Goal: Task Accomplishment & Management: Complete application form

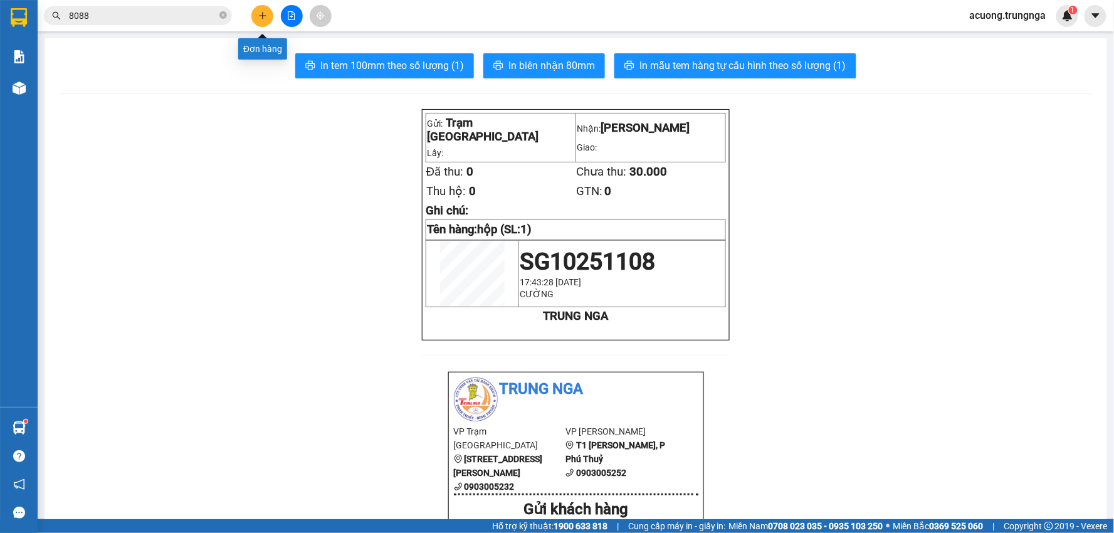
click at [264, 8] on button at bounding box center [262, 16] width 22 height 22
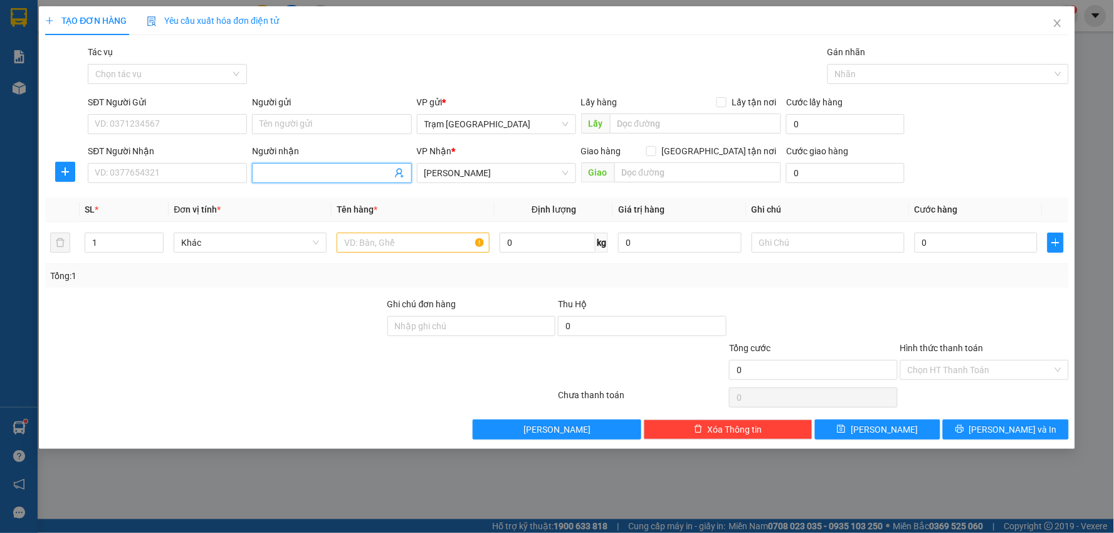
click at [309, 169] on input "Người nhận" at bounding box center [325, 173] width 132 height 14
type input "Mắt kinh 46"
click at [166, 164] on div "SĐT Người Nhận VD: 0377654321" at bounding box center [167, 166] width 159 height 44
click at [167, 167] on input "SĐT Người Nhận" at bounding box center [167, 173] width 159 height 20
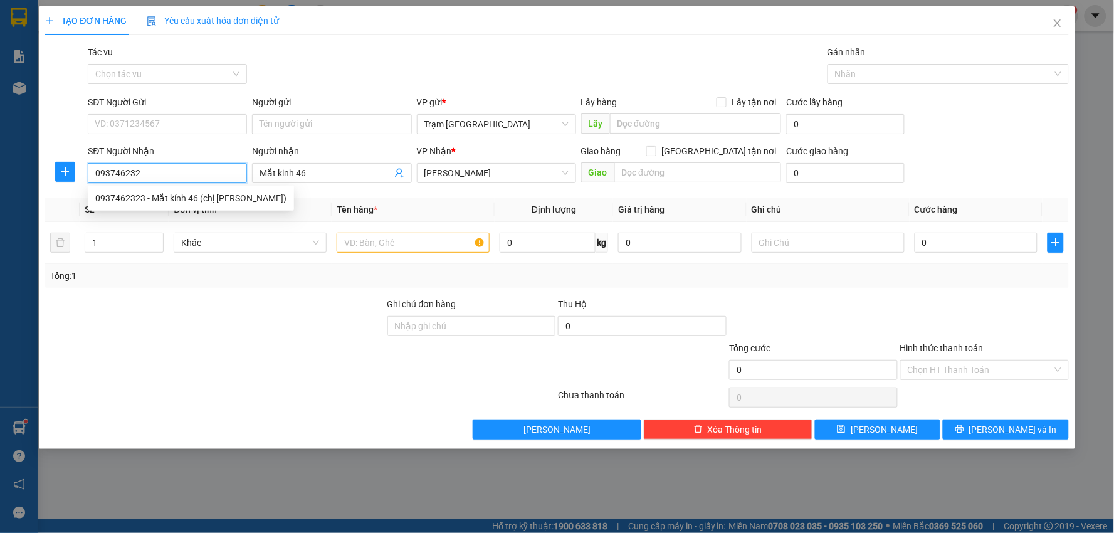
type input "0937462323"
click at [217, 202] on div "0937462323 - Mắt kính 46 (chị [PERSON_NAME])" at bounding box center [190, 198] width 191 height 14
type input "Mắt kính 46 (chị [PERSON_NAME])"
type input "KM 46"
type input "40.000"
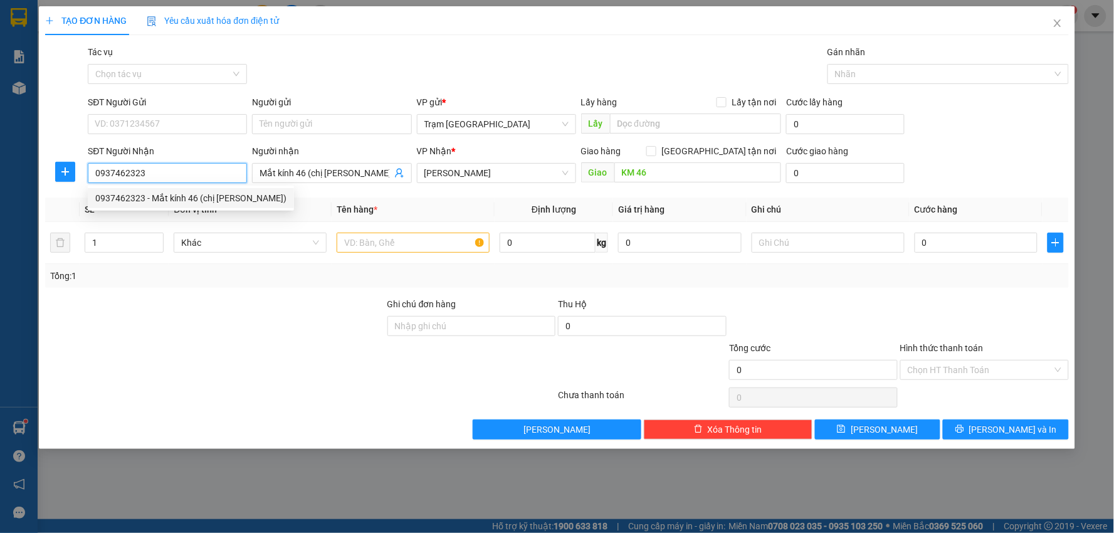
type input "40.000"
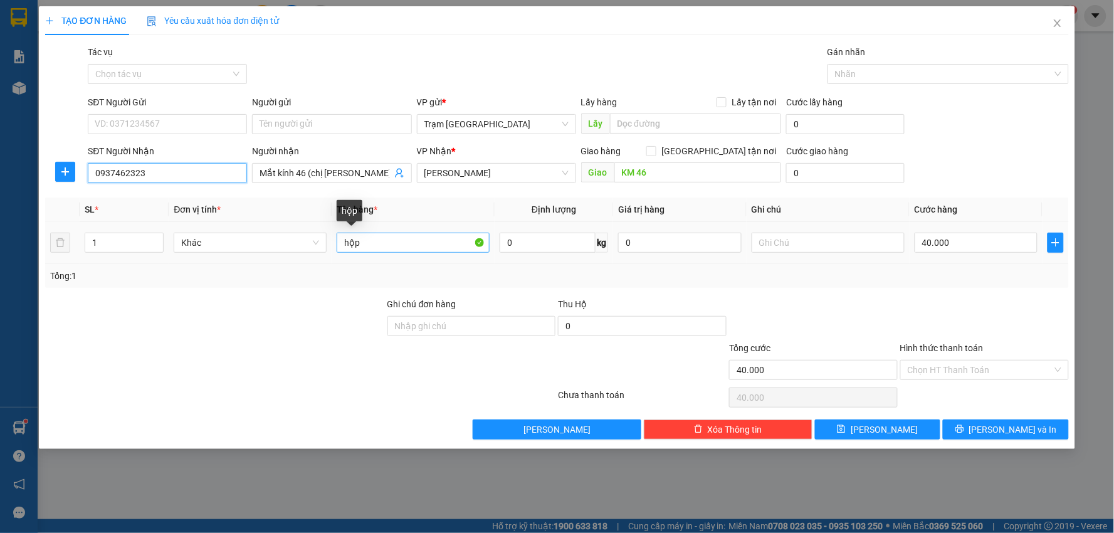
type input "0937462323"
click at [398, 244] on input "hộp" at bounding box center [413, 243] width 153 height 20
click at [520, 247] on input "0" at bounding box center [548, 243] width 96 height 20
drag, startPoint x: 547, startPoint y: 246, endPoint x: 417, endPoint y: 241, distance: 129.8
click at [417, 243] on tr "1 Khác hộp 01 kg 0 40.000" at bounding box center [556, 243] width 1023 height 42
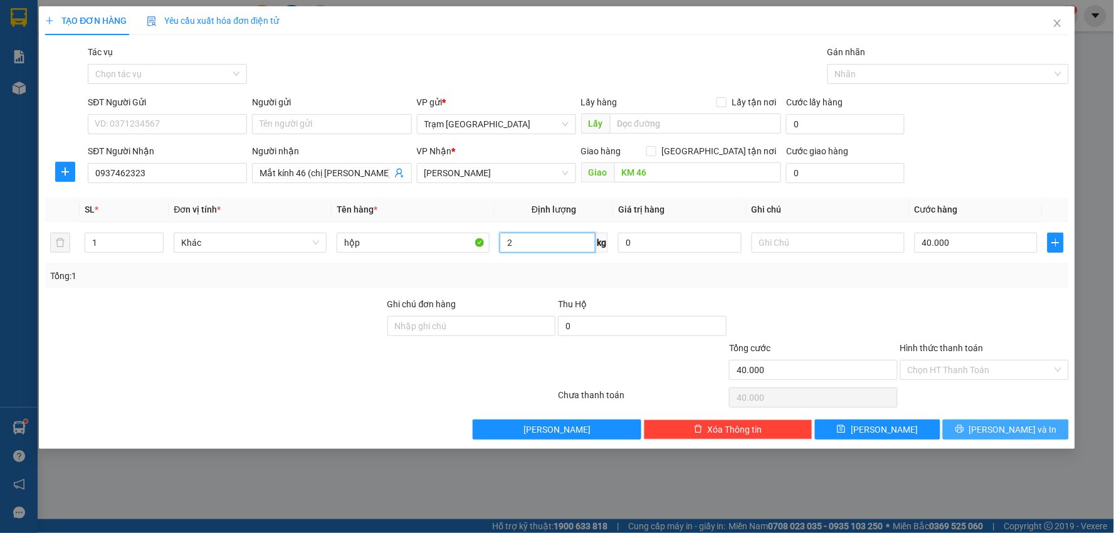
type input "2"
click at [963, 428] on icon "printer" at bounding box center [959, 429] width 8 height 8
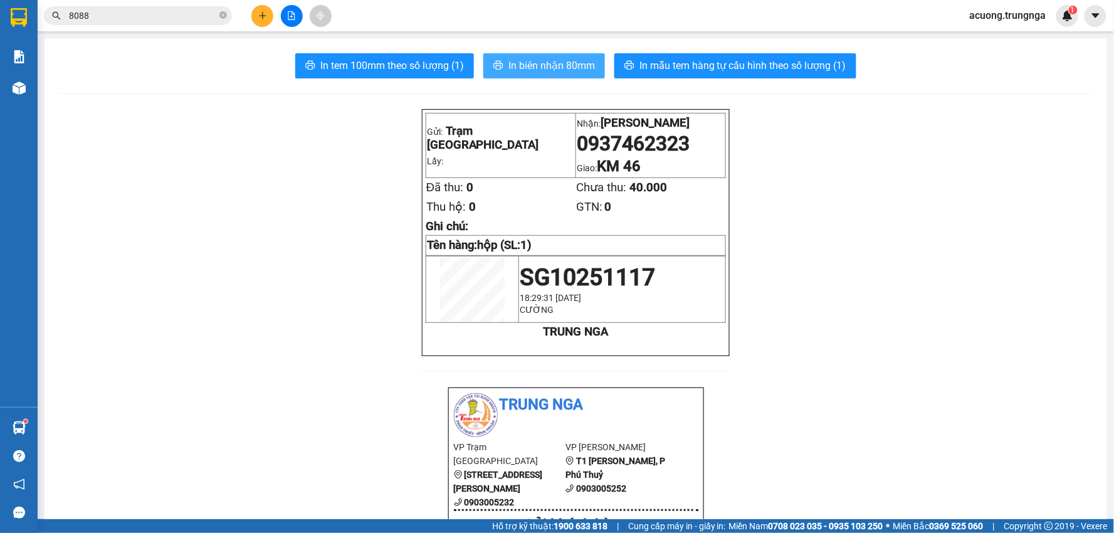
click at [508, 61] on span "In biên nhận 80mm" at bounding box center [551, 66] width 86 height 16
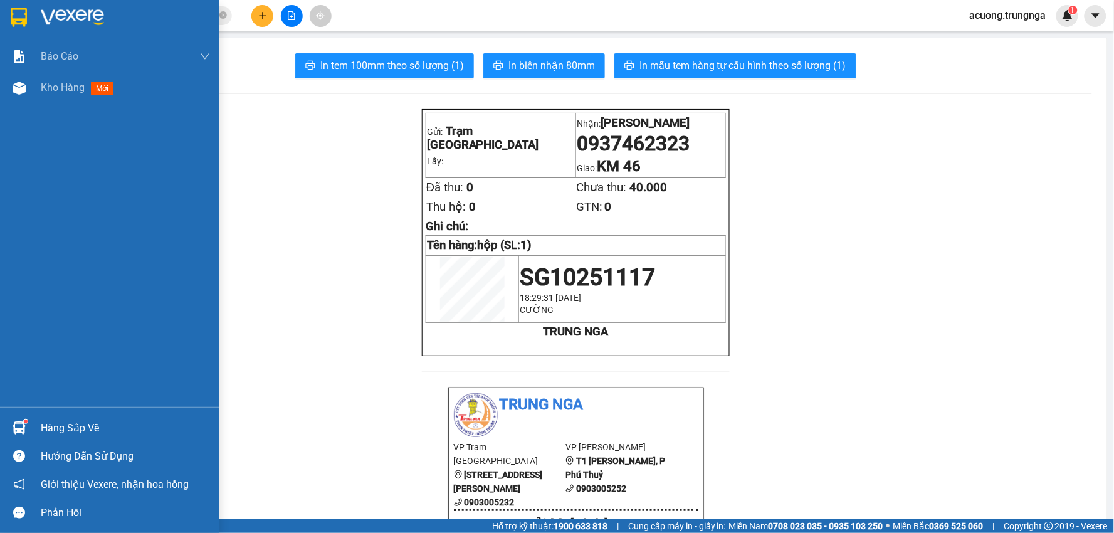
click at [21, 425] on img at bounding box center [19, 427] width 13 height 13
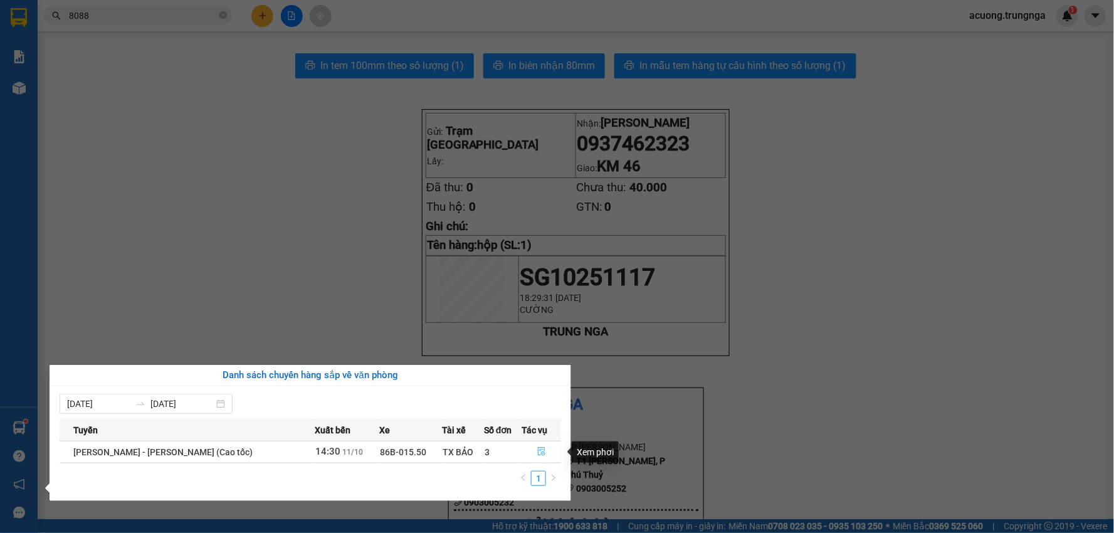
click at [537, 447] on icon "file-done" at bounding box center [541, 451] width 9 height 9
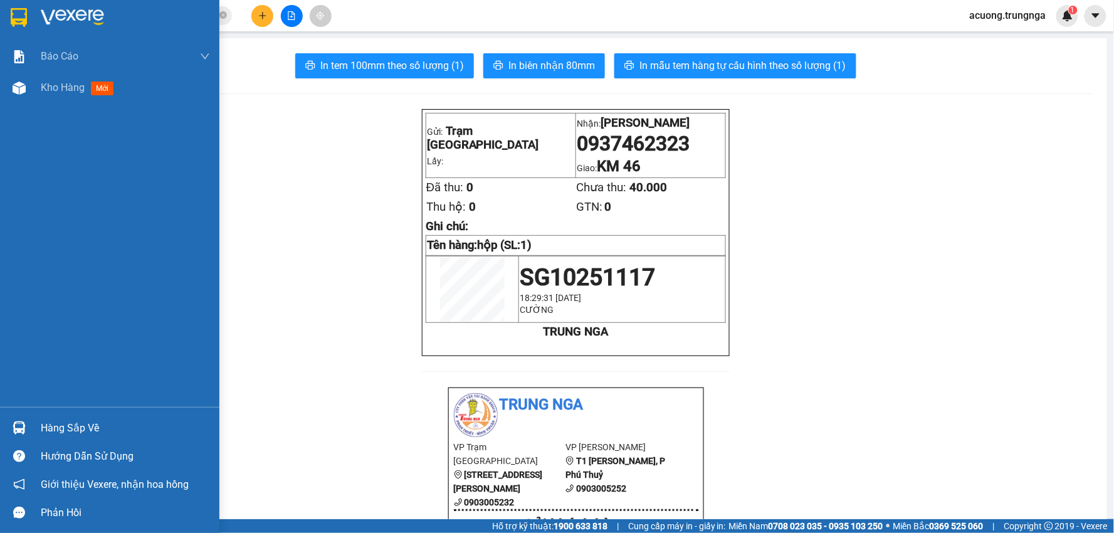
click at [77, 424] on div "Hàng sắp về" at bounding box center [125, 428] width 169 height 19
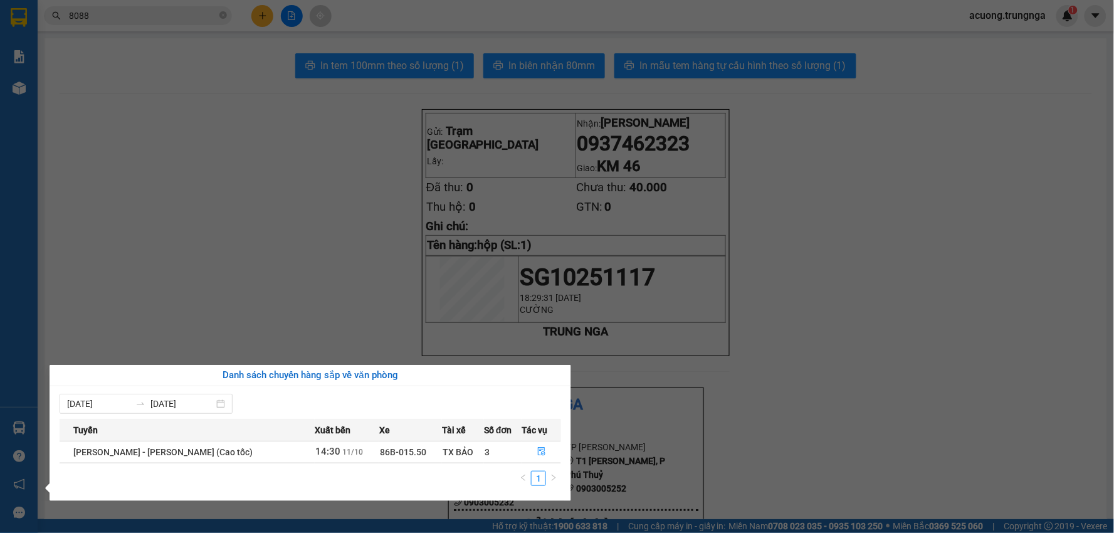
click at [202, 140] on section "Kết quả tìm kiếm ( 24 ) Bộ lọc Mã ĐH Trạng thái Món hàng Thu hộ Tổng cước Chưa …" at bounding box center [557, 266] width 1114 height 533
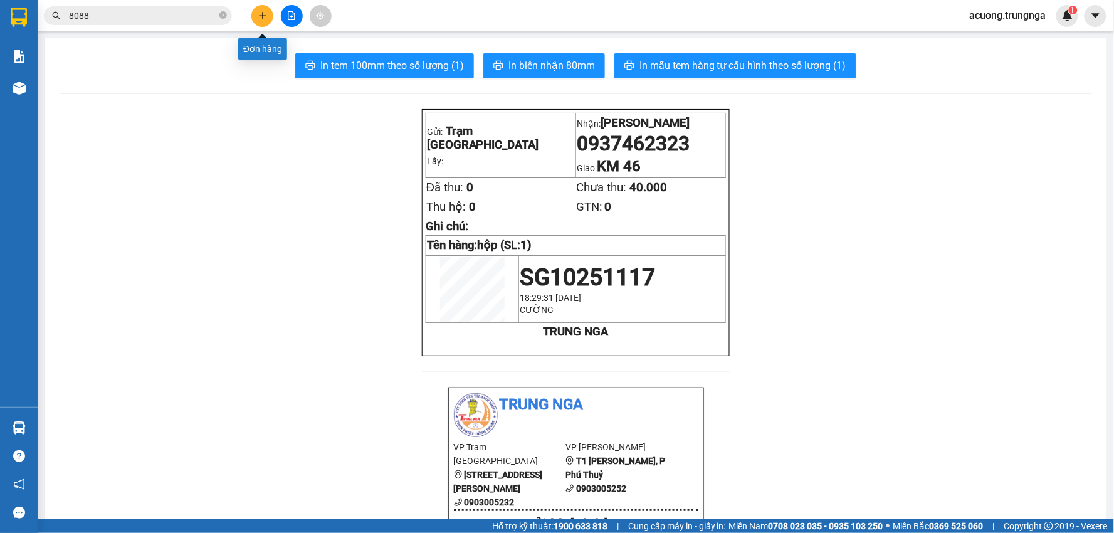
click at [253, 14] on button at bounding box center [262, 16] width 22 height 22
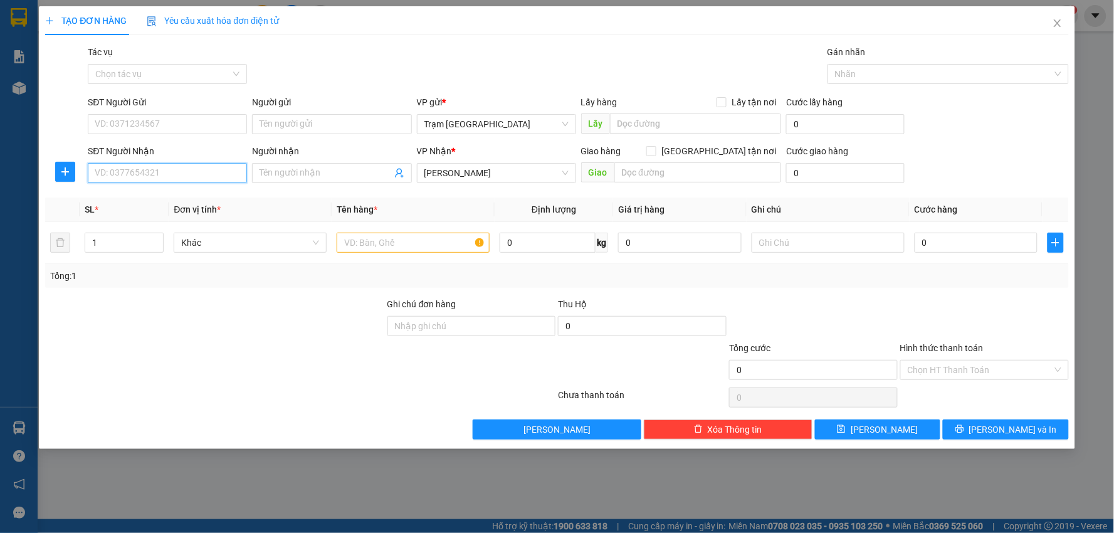
click at [182, 174] on input "SĐT Người Nhận" at bounding box center [167, 173] width 159 height 20
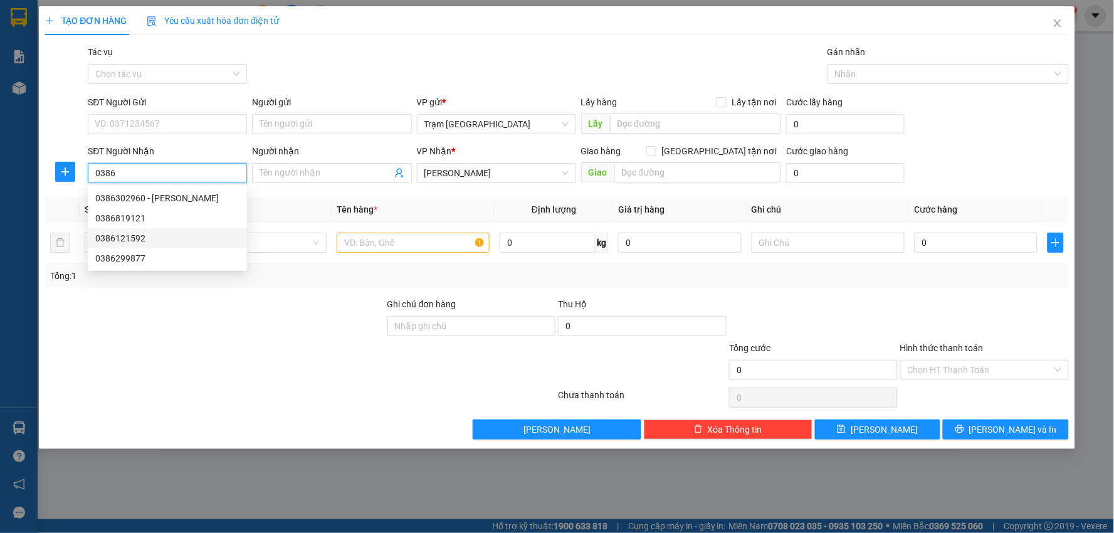
type input "0386"
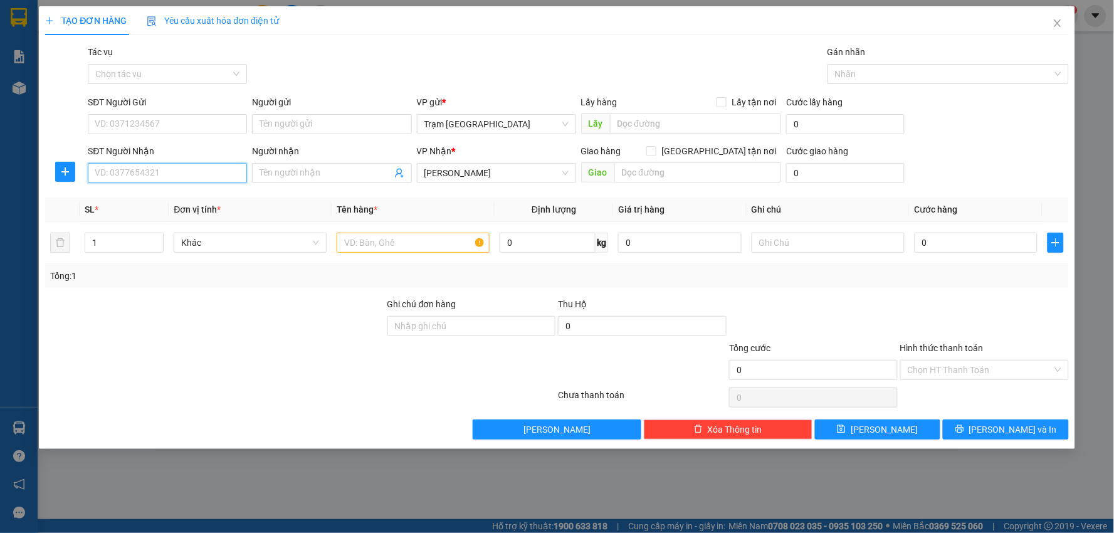
click at [177, 174] on input "SĐT Người Nhận" at bounding box center [167, 173] width 159 height 20
type input "0333339572"
click at [337, 164] on span at bounding box center [331, 173] width 159 height 20
click at [340, 170] on input "Thùy" at bounding box center [325, 173] width 132 height 14
type input "Thì"
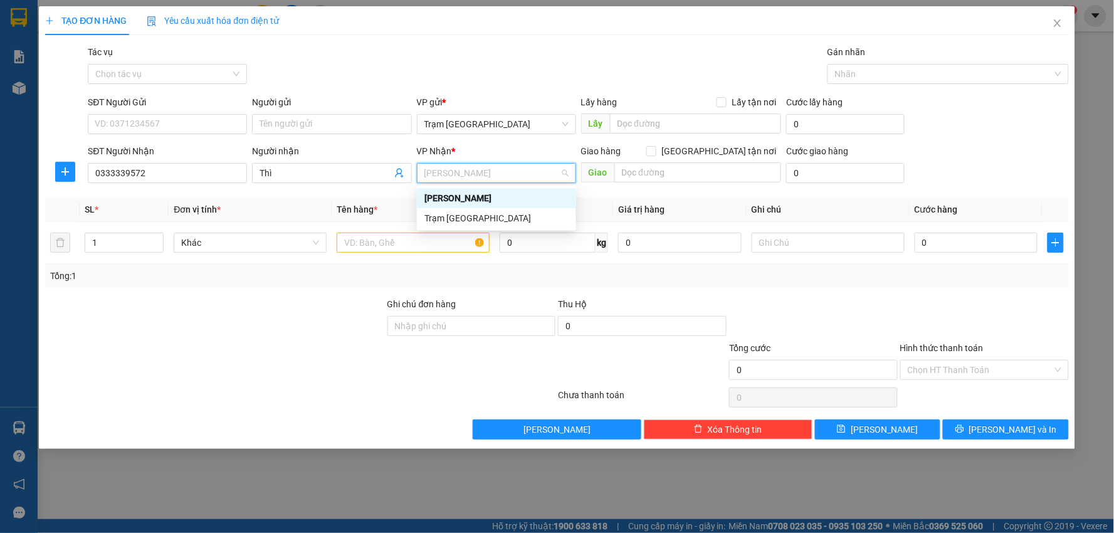
click at [464, 192] on div "[PERSON_NAME]" at bounding box center [496, 198] width 144 height 14
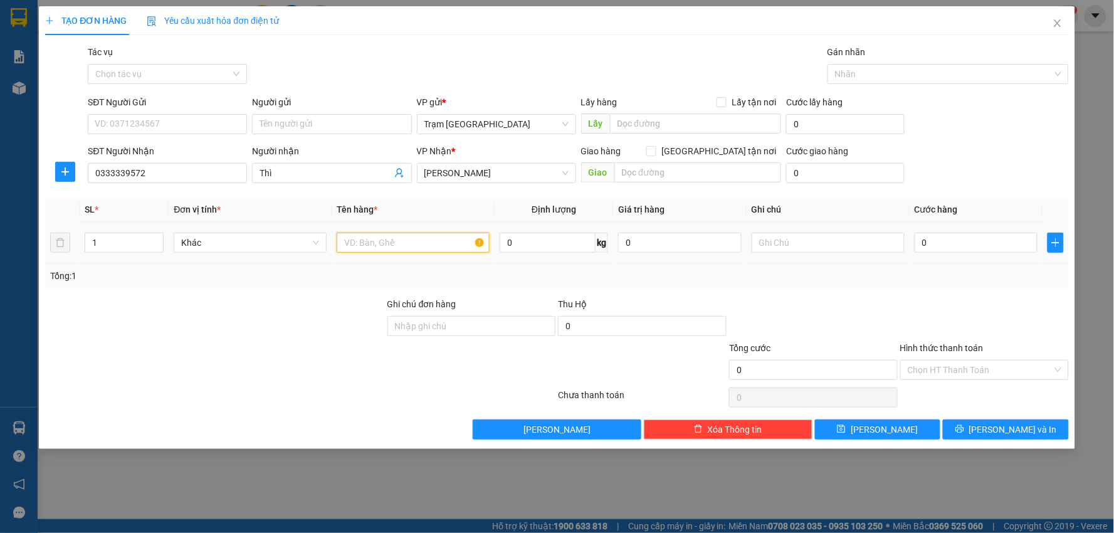
drag, startPoint x: 403, startPoint y: 248, endPoint x: 411, endPoint y: 230, distance: 19.7
click at [403, 247] on input "text" at bounding box center [413, 243] width 153 height 20
type input "hộp"
type input "5"
type input "006"
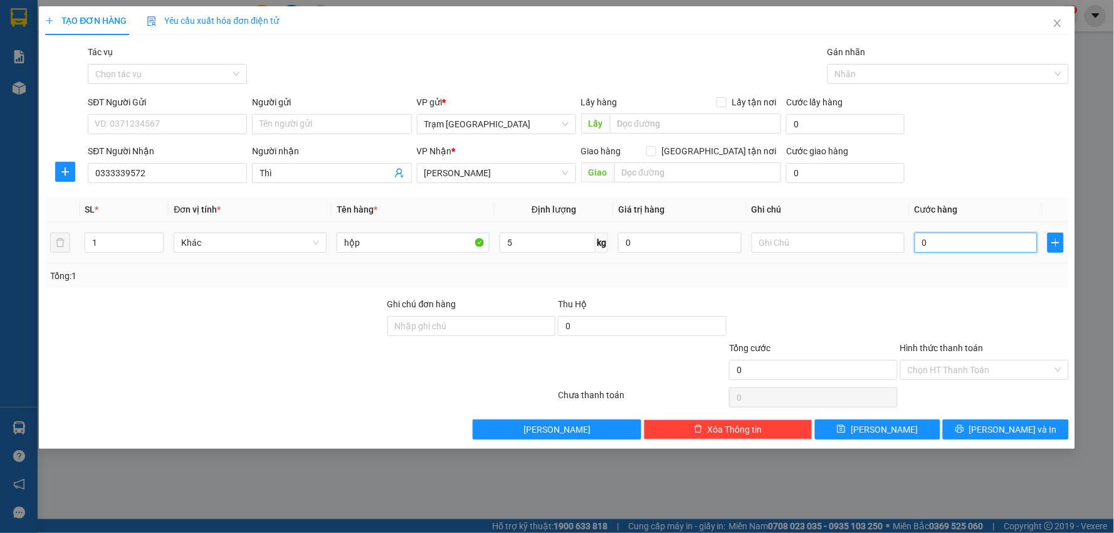
type input "6"
type input "0.060"
type input "60"
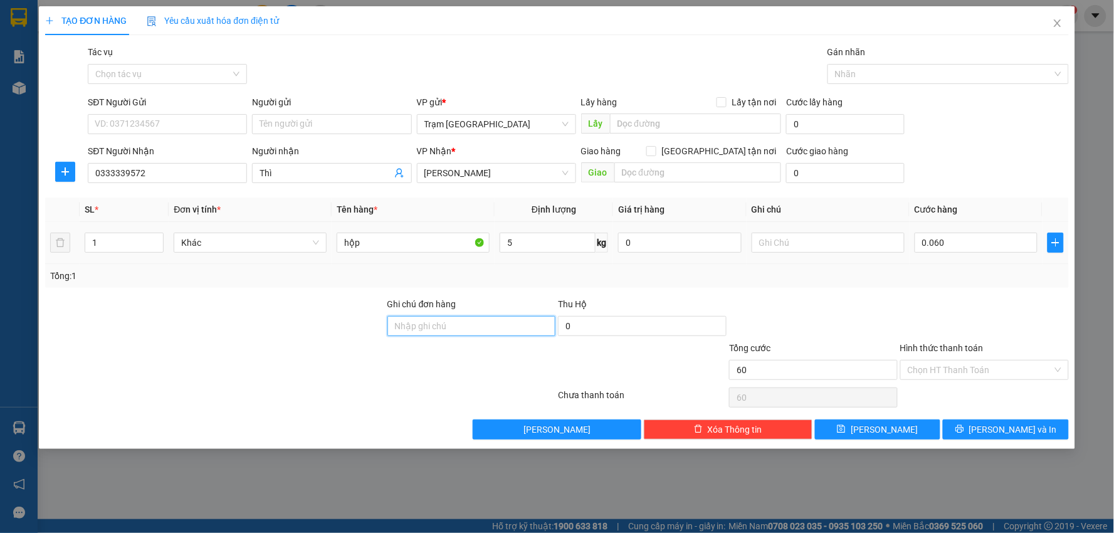
type input "60.000"
click at [144, 123] on input "SĐT Người Gửi" at bounding box center [167, 124] width 159 height 20
type input "0394209782"
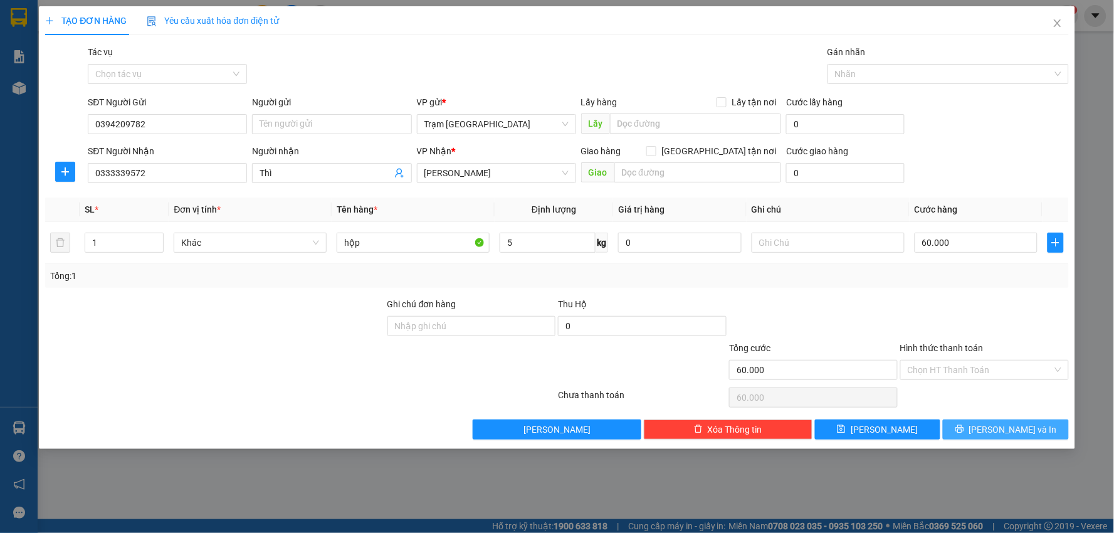
click at [1009, 427] on span "[PERSON_NAME] và In" at bounding box center [1013, 429] width 88 height 14
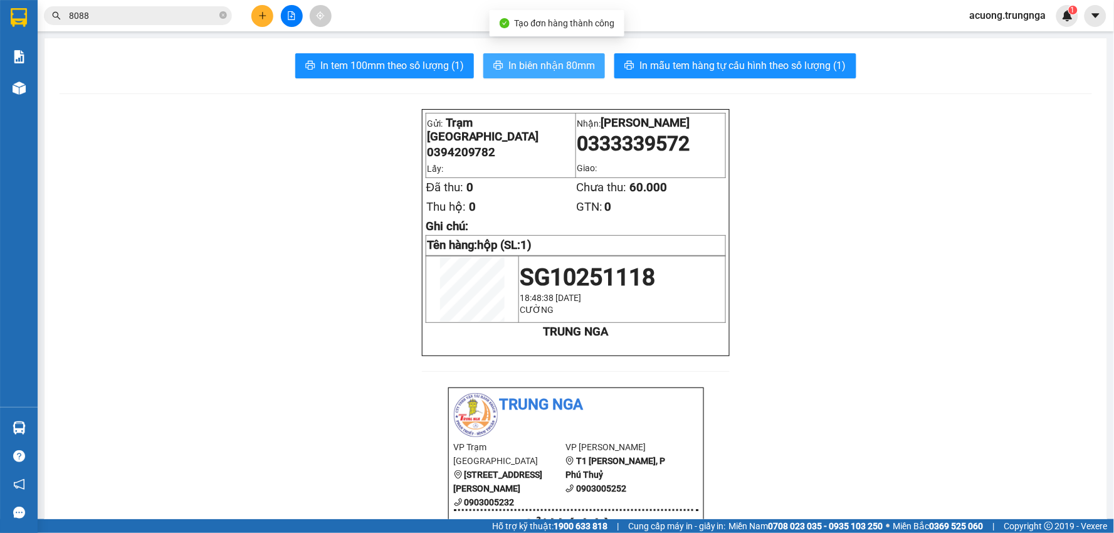
click at [544, 61] on span "In biên nhận 80mm" at bounding box center [551, 66] width 86 height 16
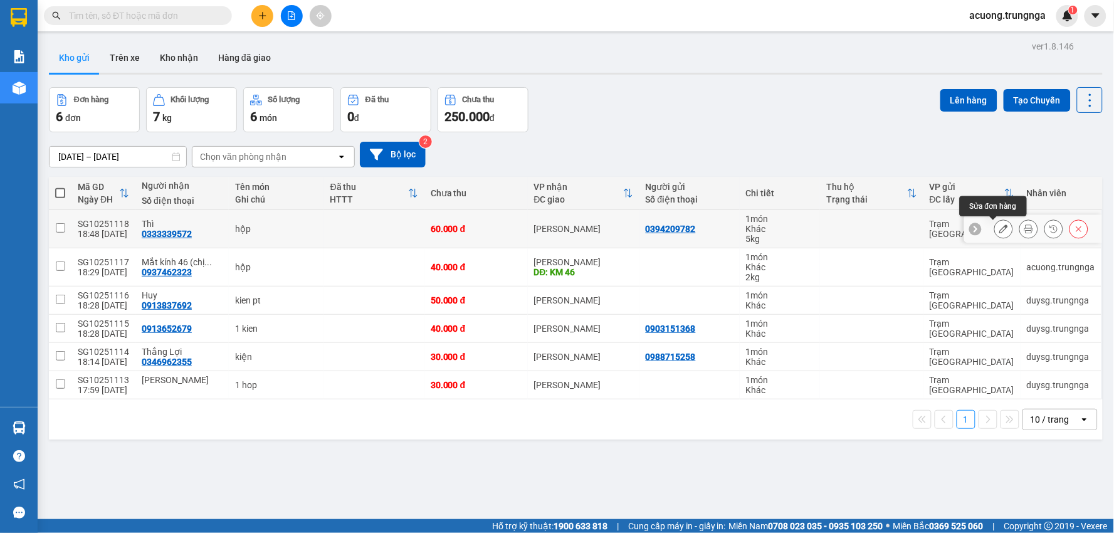
click at [998, 226] on button at bounding box center [1004, 229] width 18 height 22
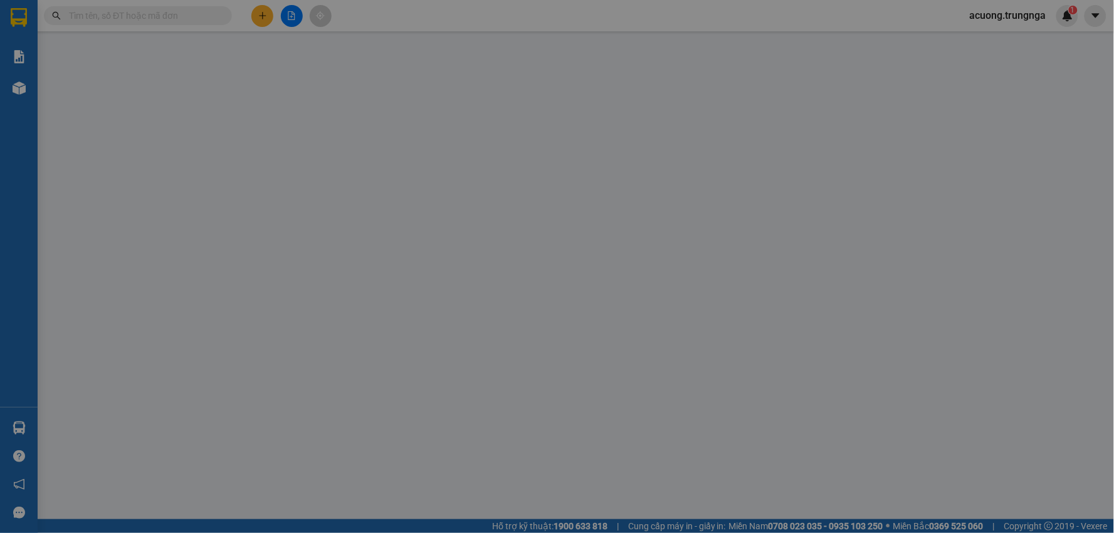
type input "0394209782"
type input "0333339572"
type input "Thì"
type input "60.000"
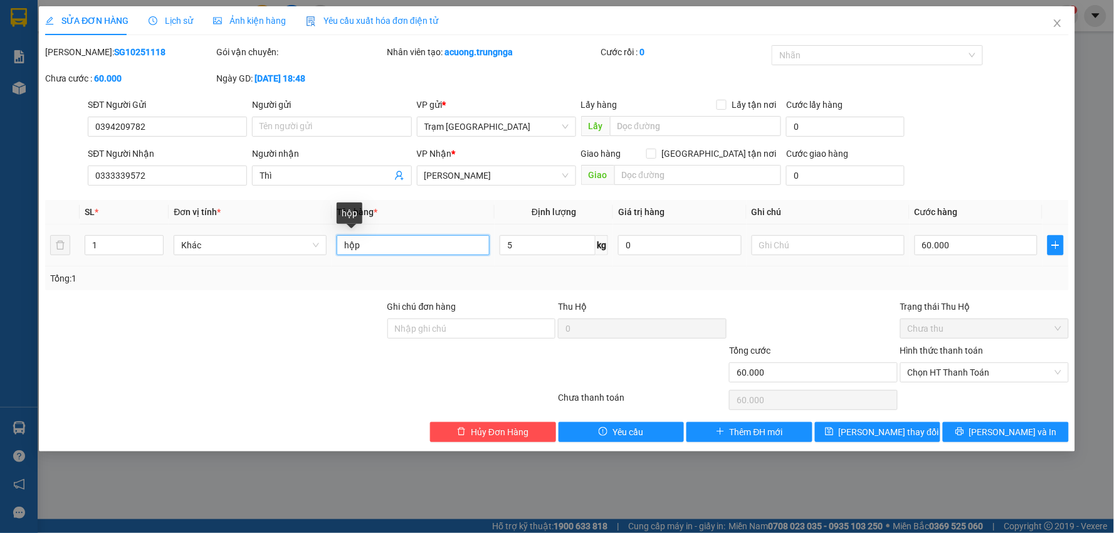
click at [387, 239] on input "hộp" at bounding box center [413, 245] width 153 height 20
type input "hộp (máy tính)"
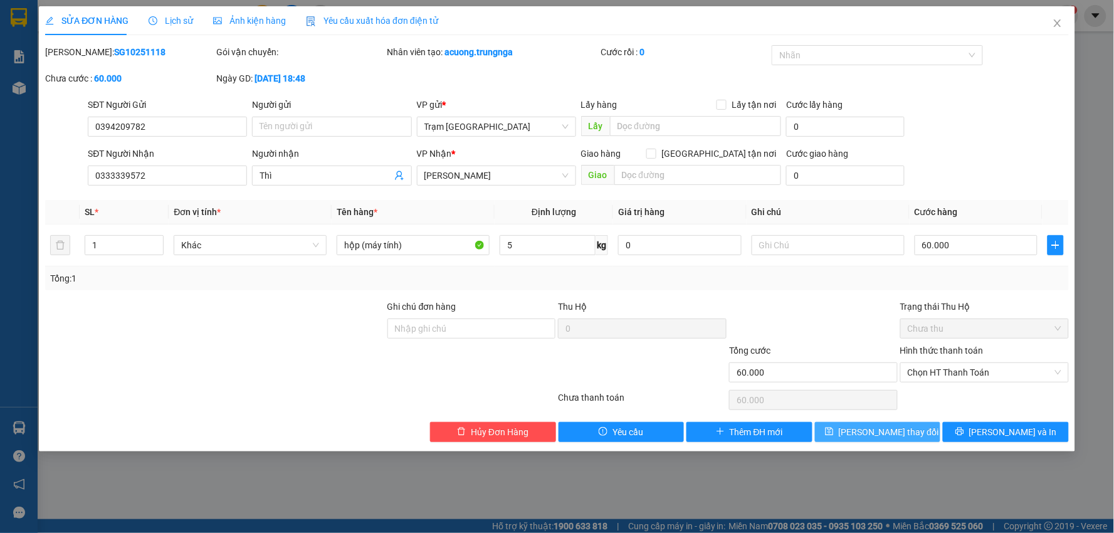
click at [891, 427] on span "Lưu thay đổi" at bounding box center [889, 432] width 100 height 14
